Goal: Obtain resource: Obtain resource

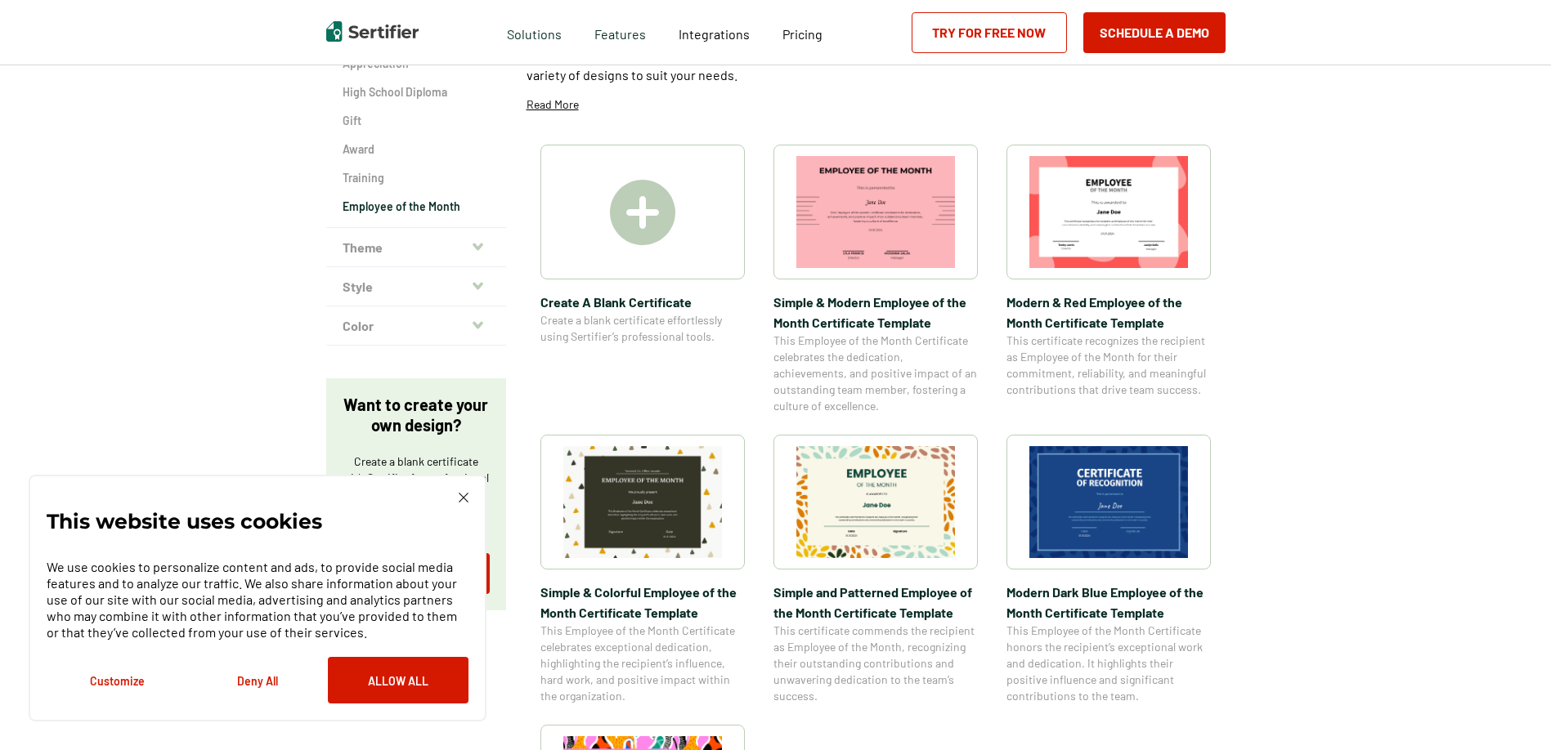
scroll to position [327, 0]
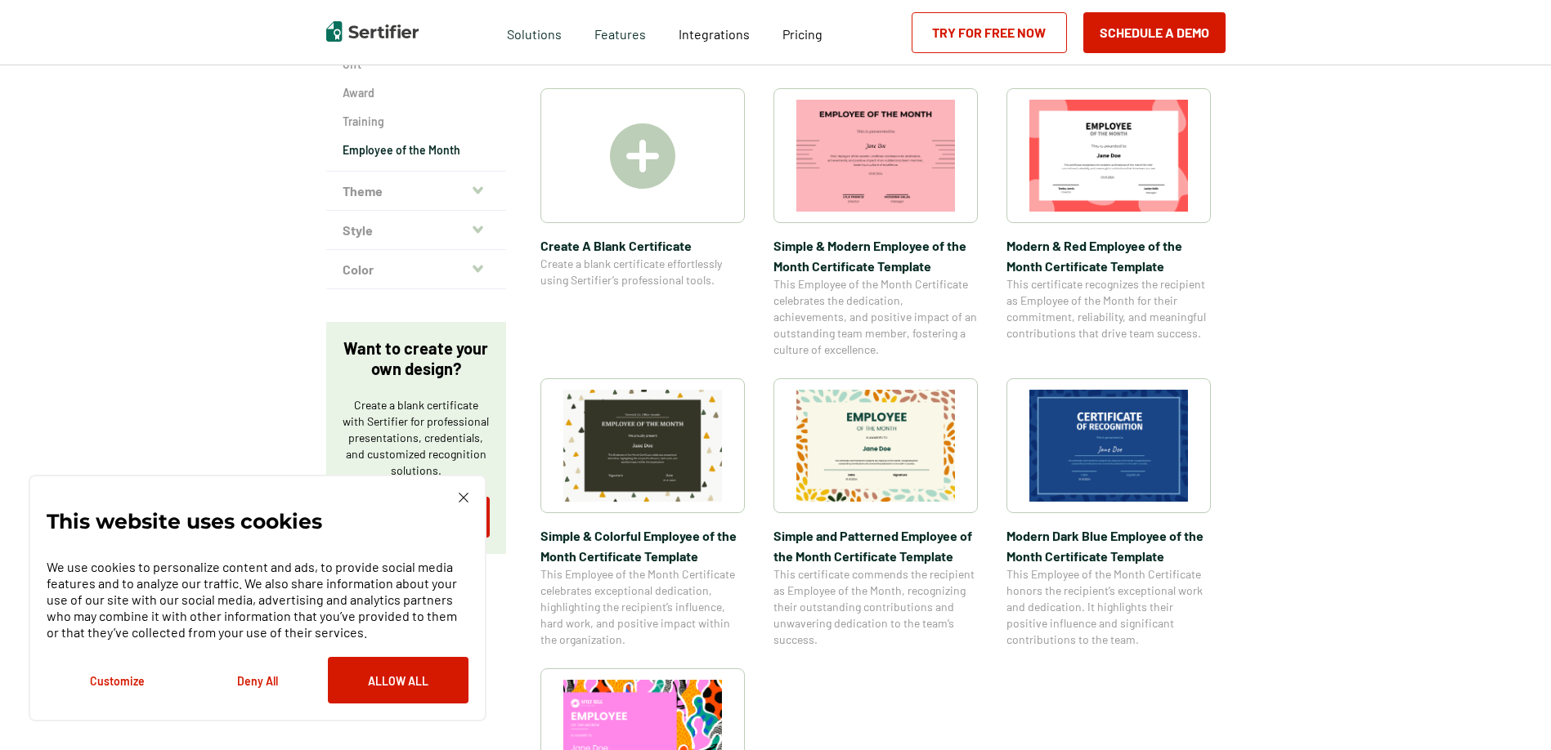
click at [1120, 155] on img at bounding box center [1108, 156] width 159 height 112
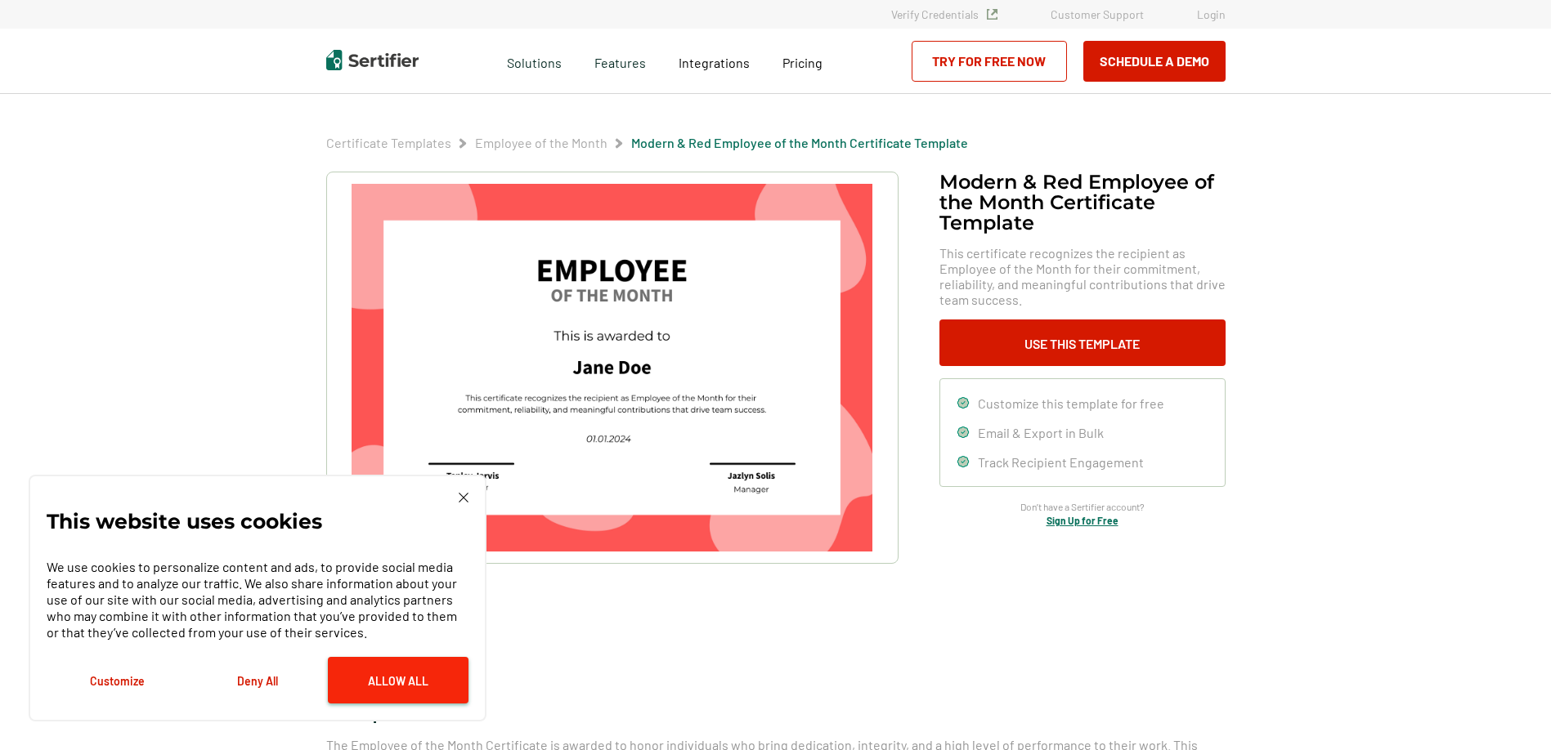
click at [418, 672] on button "Allow All" at bounding box center [398, 680] width 141 height 47
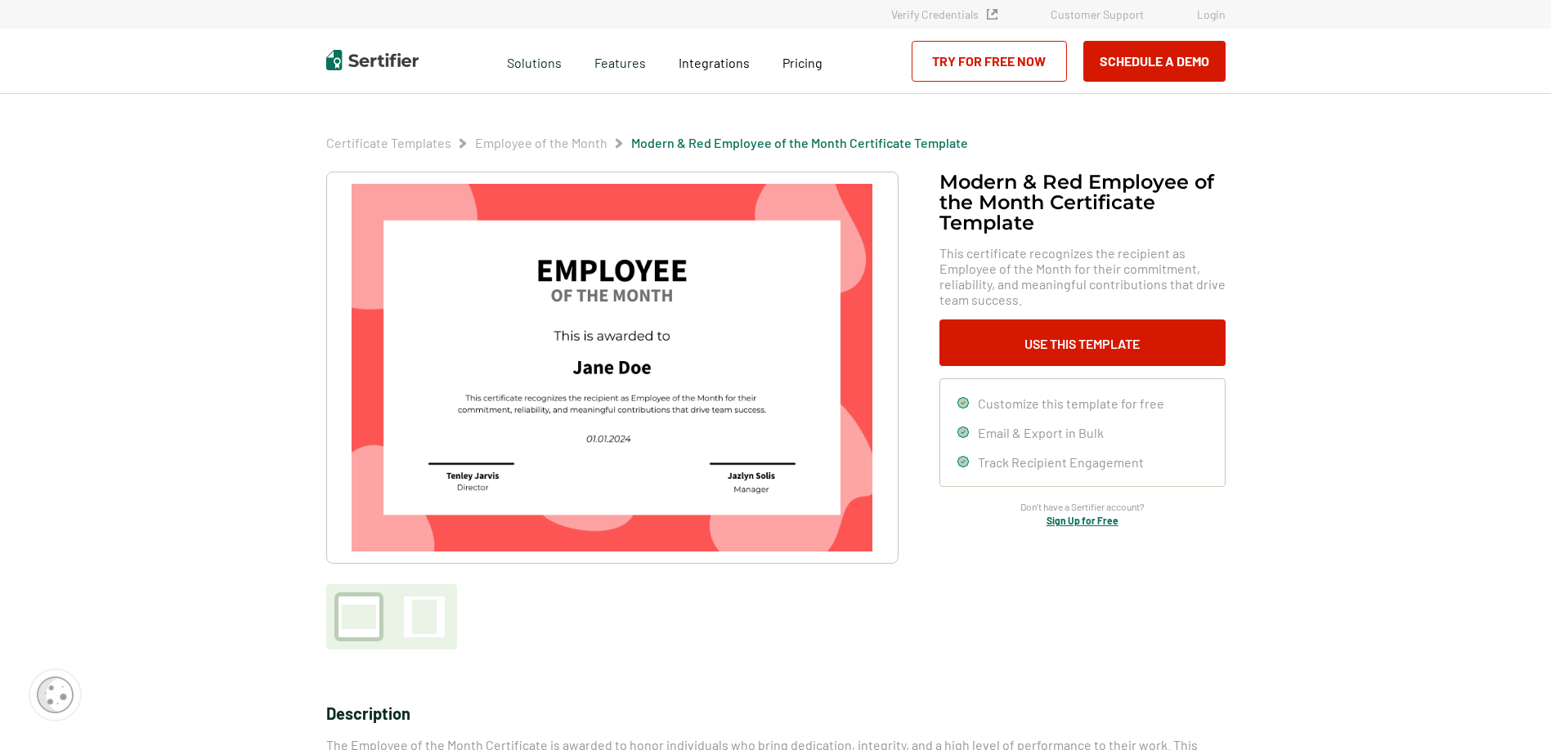
click at [691, 320] on img at bounding box center [611, 368] width 520 height 368
click at [1052, 335] on button "Use This Template" at bounding box center [1082, 343] width 286 height 47
click at [1156, 63] on button "Schedule a Demo" at bounding box center [1154, 61] width 142 height 41
